Goal: Task Accomplishment & Management: Use online tool/utility

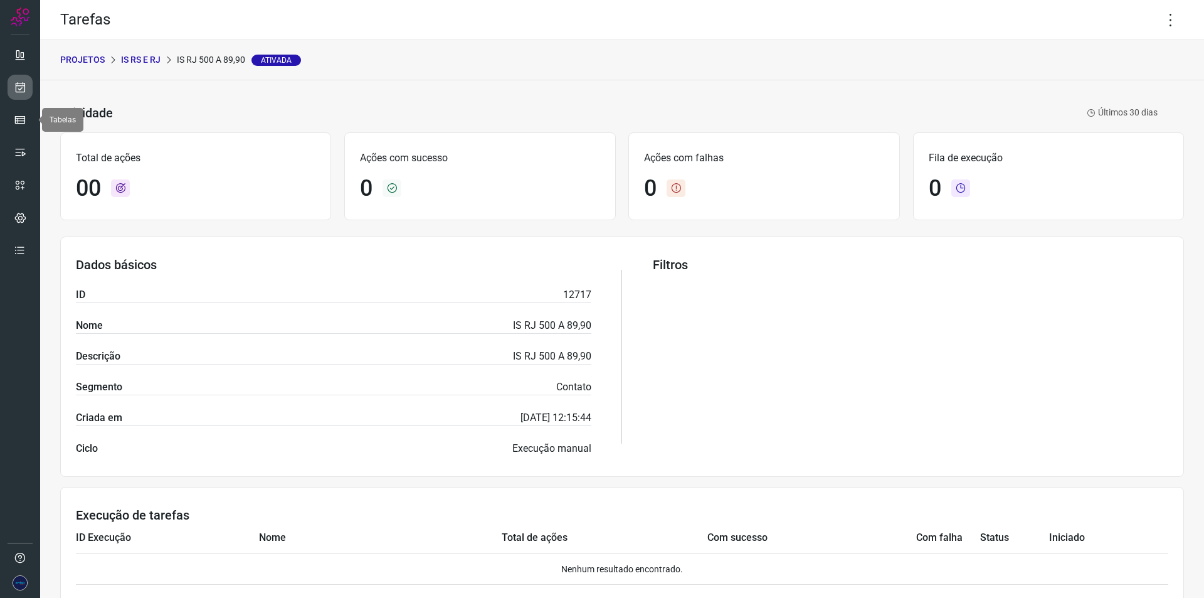
scroll to position [50, 0]
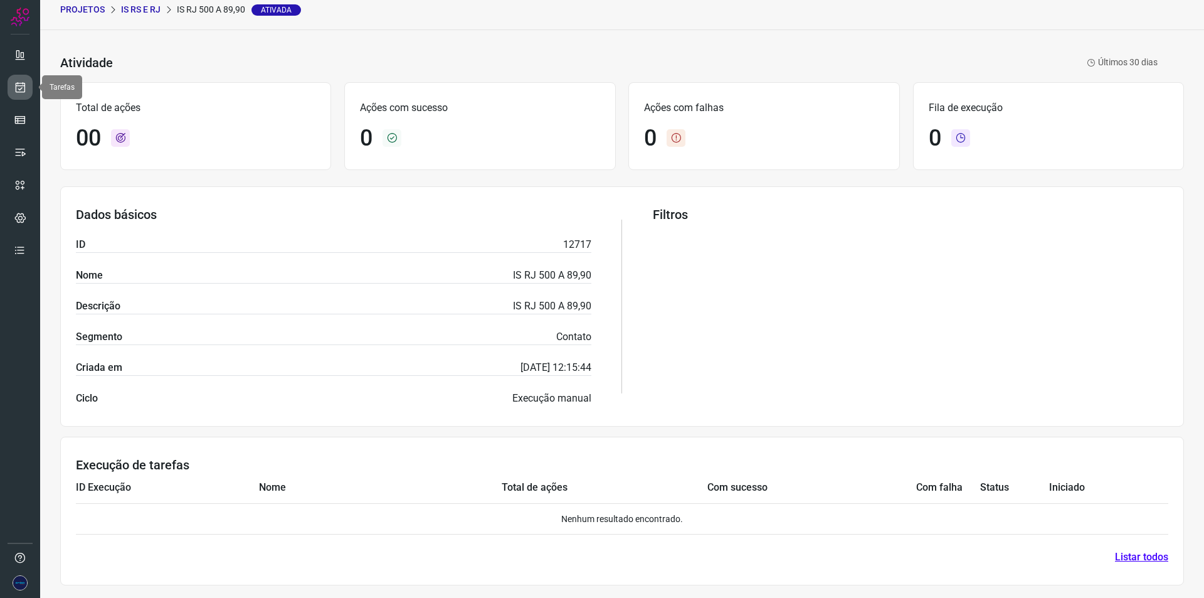
click at [24, 92] on icon at bounding box center [20, 87] width 13 height 13
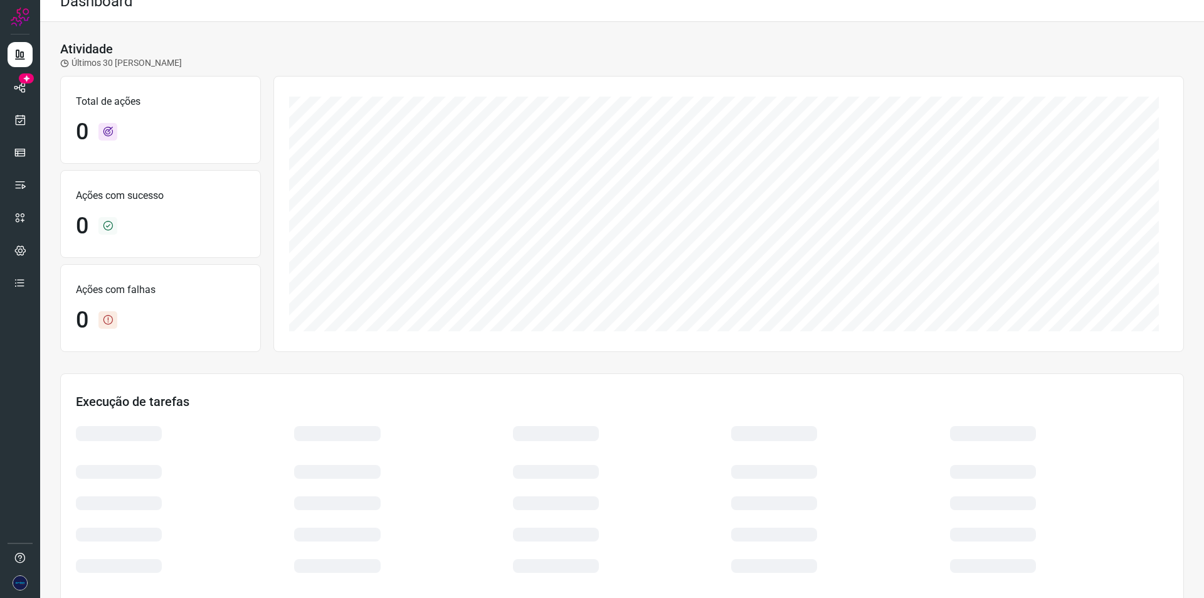
scroll to position [62, 0]
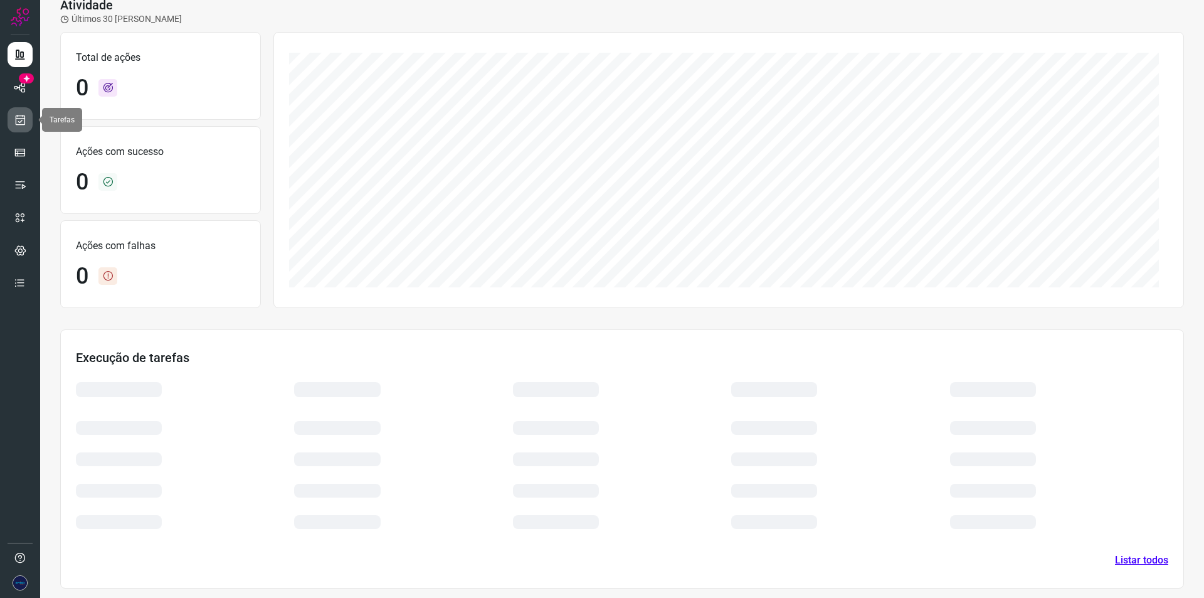
click at [25, 114] on icon at bounding box center [20, 120] width 13 height 13
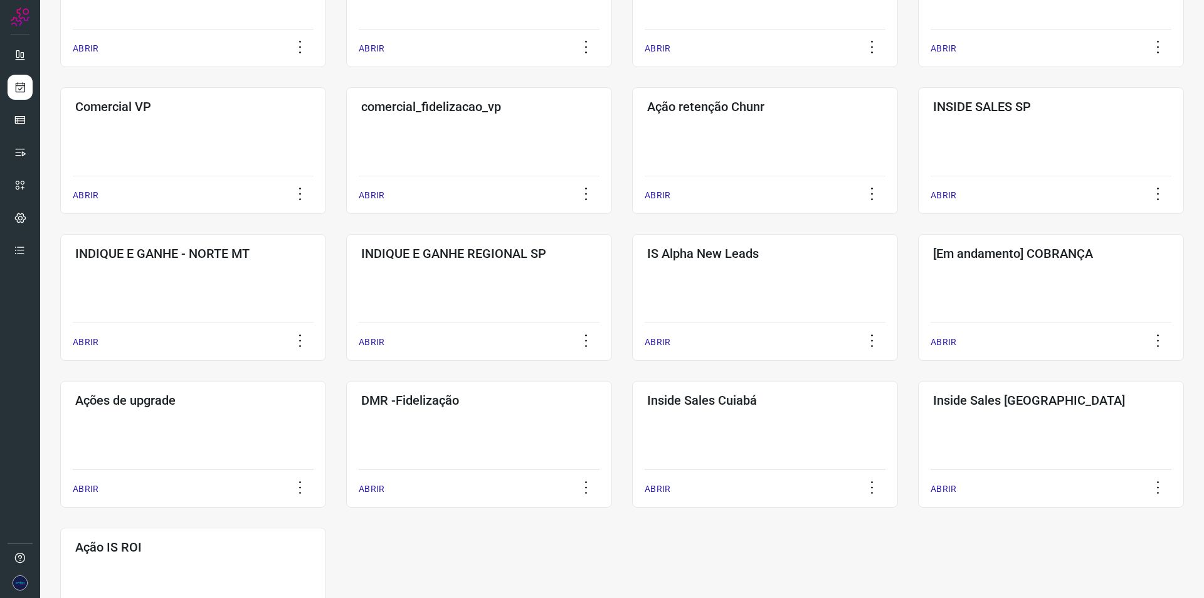
scroll to position [424, 0]
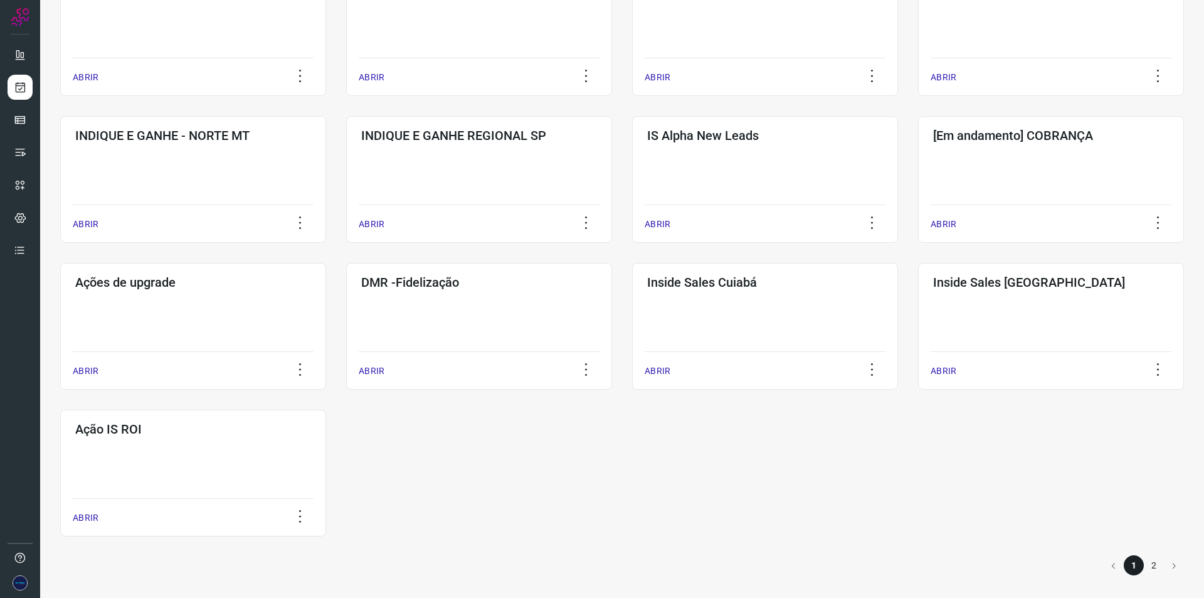
click at [1149, 564] on li "2" at bounding box center [1154, 565] width 20 height 20
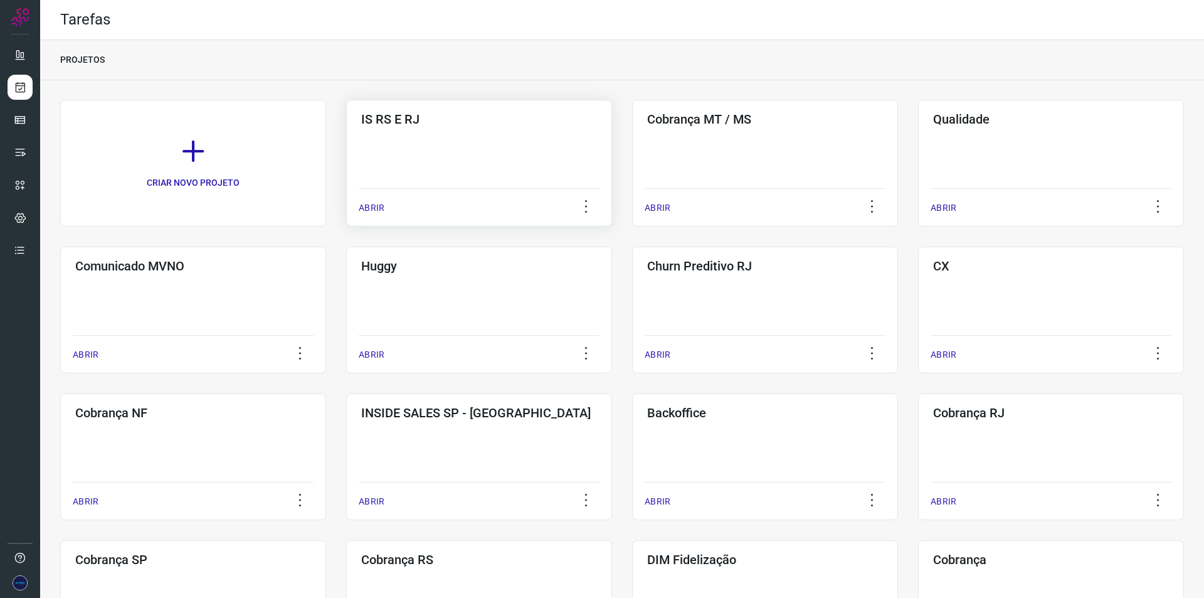
click at [432, 186] on div "IS RS E RJ ABRIR" at bounding box center [479, 163] width 266 height 127
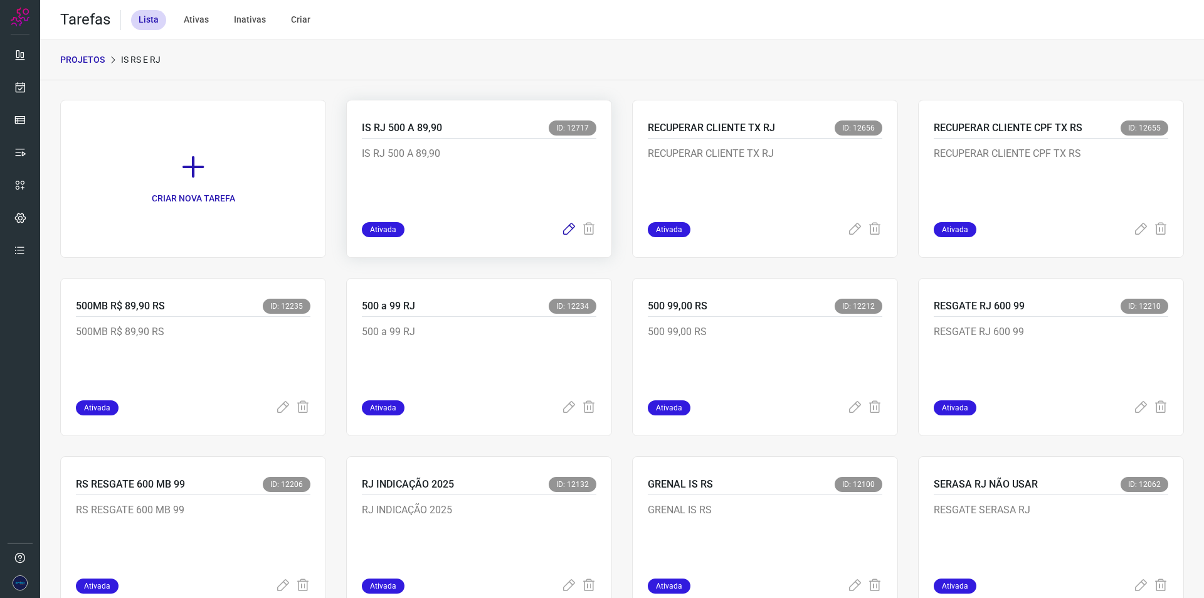
click at [561, 231] on icon at bounding box center [568, 229] width 15 height 15
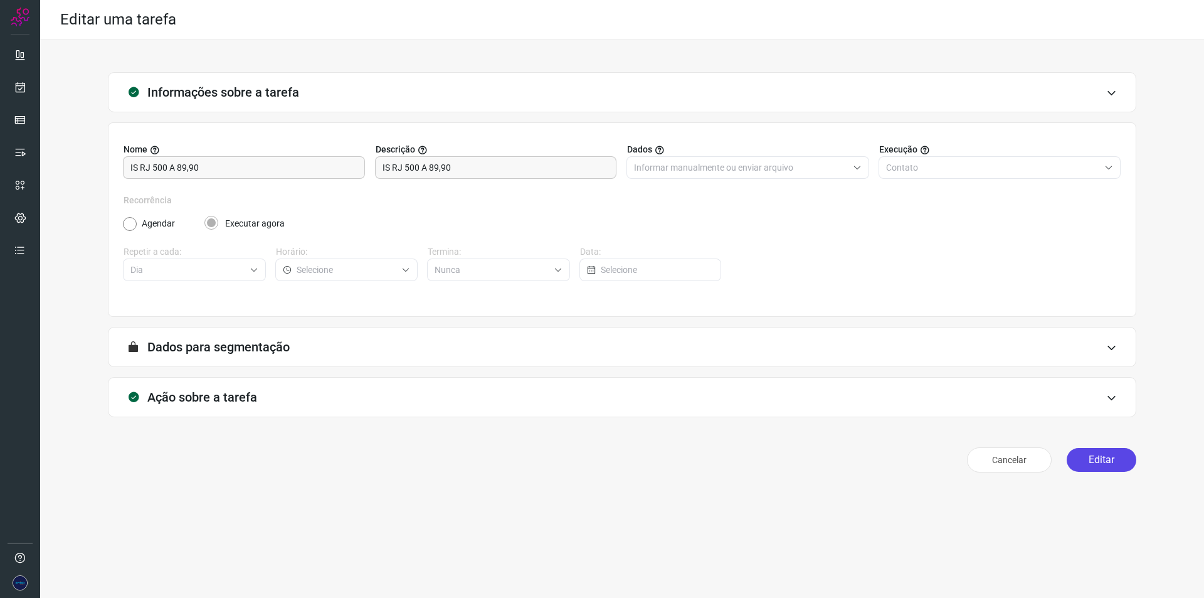
click at [1083, 452] on button "Editar" at bounding box center [1102, 460] width 70 height 24
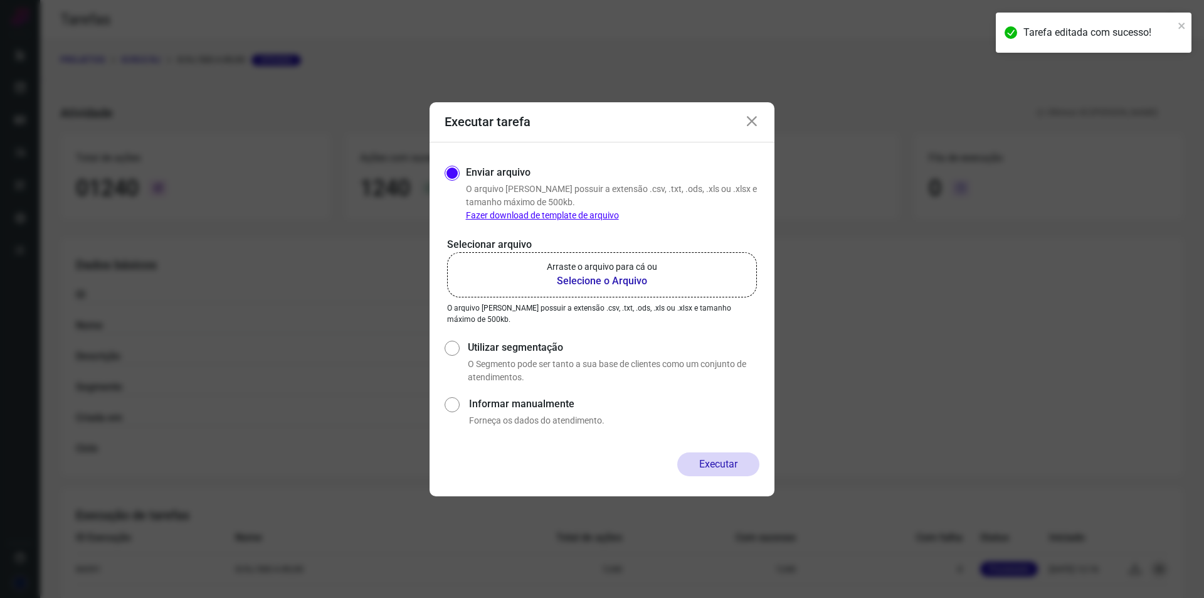
click at [610, 292] on label "Arraste o arquivo para cá ou Selecione o Arquivo" at bounding box center [602, 274] width 310 height 45
click at [0, 0] on input "Arraste o arquivo para cá ou Selecione o Arquivo" at bounding box center [0, 0] width 0 height 0
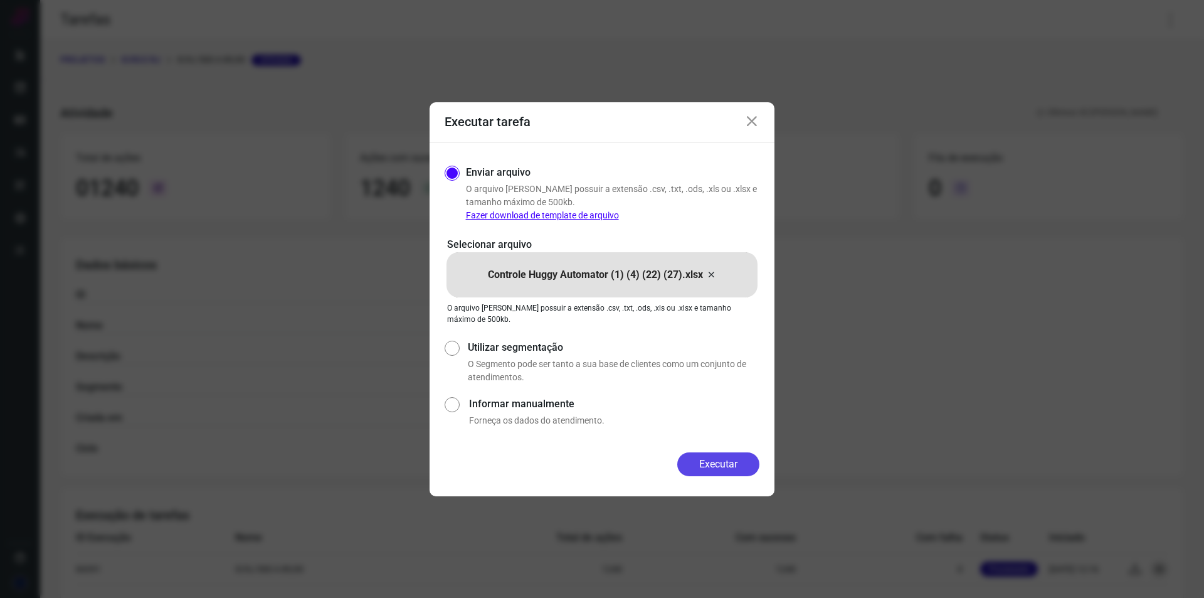
click at [724, 459] on button "Executar" at bounding box center [718, 464] width 82 height 24
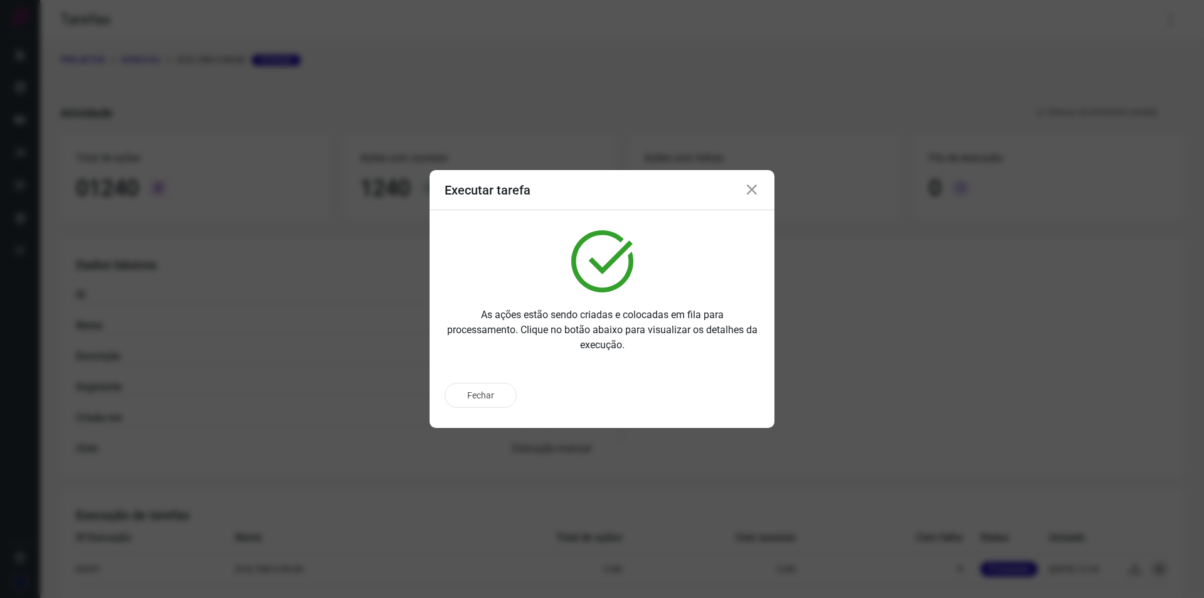
drag, startPoint x: 752, startPoint y: 186, endPoint x: 742, endPoint y: 184, distance: 10.2
click at [752, 186] on icon at bounding box center [752, 190] width 15 height 15
